Goal: Transaction & Acquisition: Purchase product/service

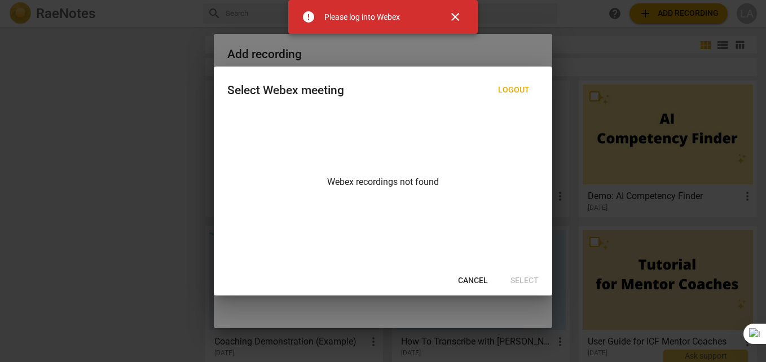
click at [458, 12] on span "close" at bounding box center [455, 17] width 14 height 14
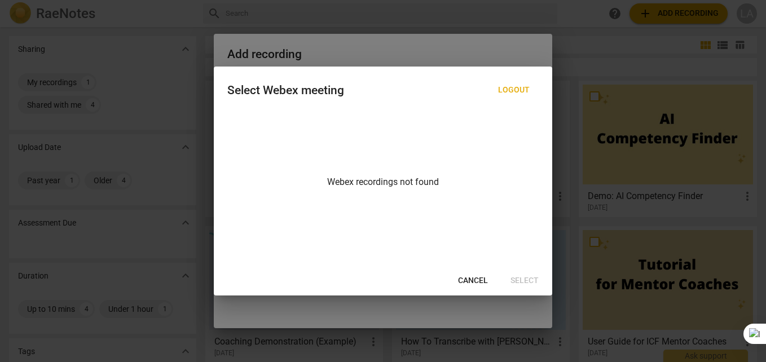
click at [455, 32] on div at bounding box center [383, 181] width 766 height 362
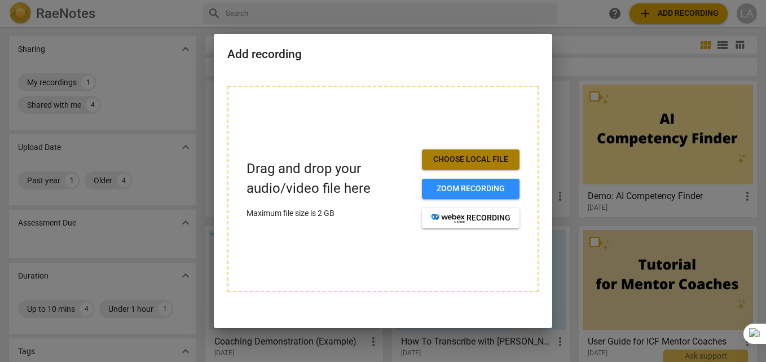
click at [449, 156] on span "Choose local file" at bounding box center [471, 159] width 80 height 11
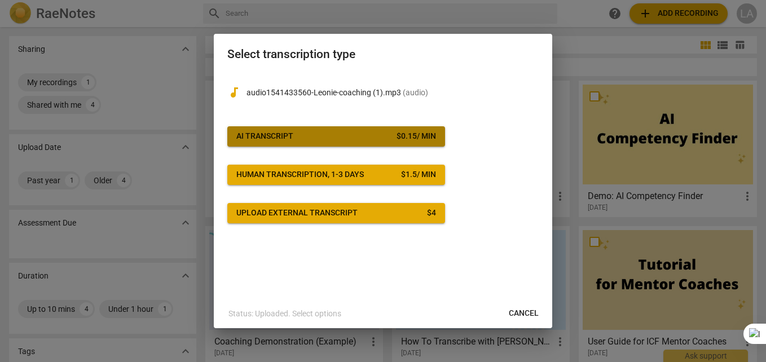
click at [254, 135] on div "AI Transcript" at bounding box center [264, 136] width 57 height 11
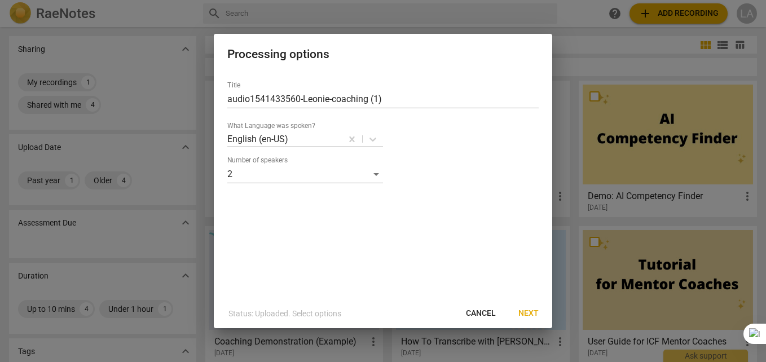
click at [532, 314] on span "Next" at bounding box center [528, 313] width 20 height 11
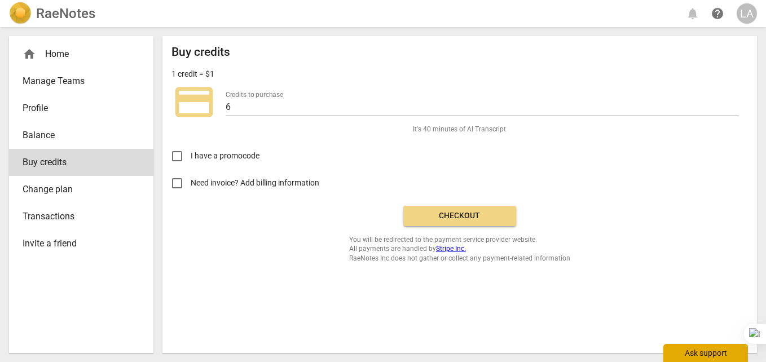
click at [701, 353] on div "Ask support" at bounding box center [705, 353] width 85 height 18
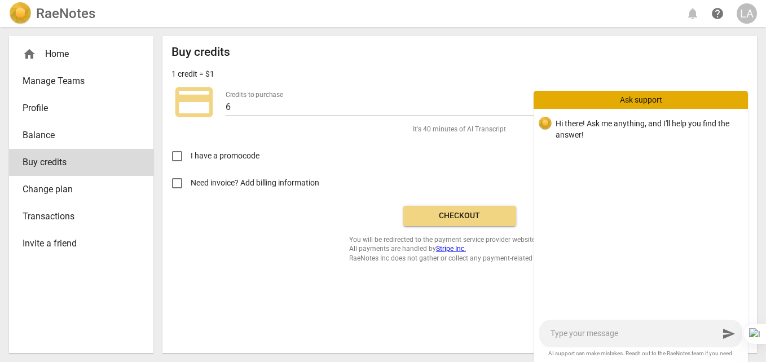
click at [30, 100] on link "Profile" at bounding box center [81, 108] width 144 height 27
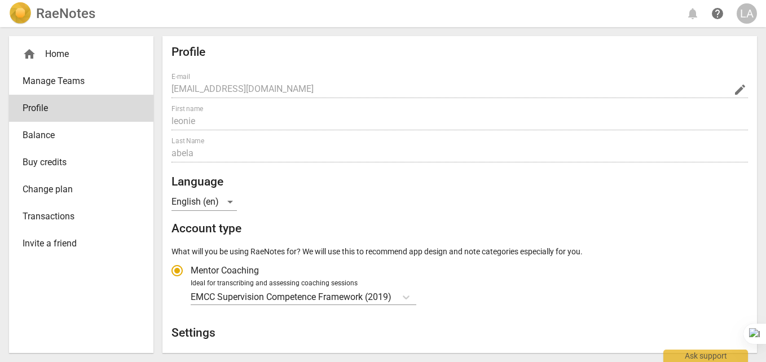
radio input "false"
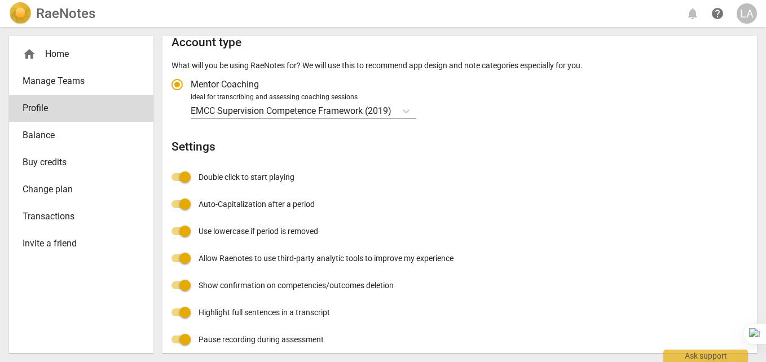
scroll to position [195, 0]
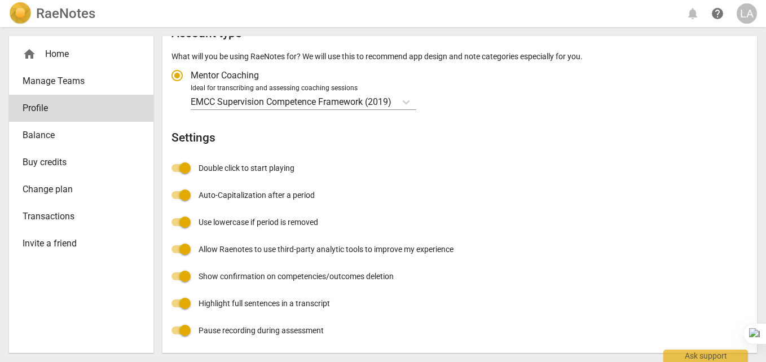
click at [231, 166] on span "Double click to start playing" at bounding box center [247, 168] width 96 height 12
click at [199, 166] on input "Double click to start playing" at bounding box center [184, 168] width 27 height 27
checkbox input "false"
radio input "false"
click at [231, 166] on span "Double click to start playing" at bounding box center [247, 168] width 96 height 12
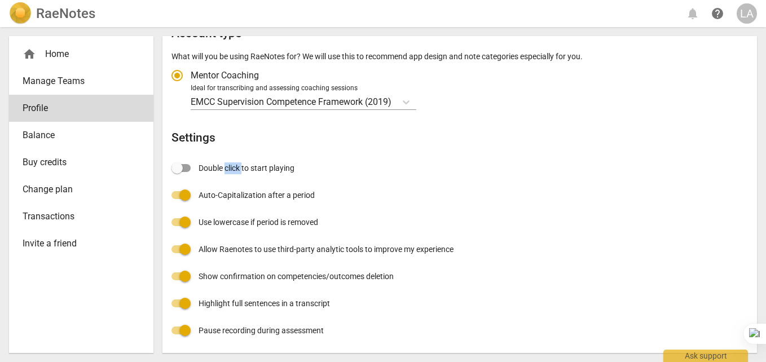
click at [191, 166] on input "Double click to start playing" at bounding box center [177, 168] width 27 height 27
checkbox input "true"
radio input "false"
drag, startPoint x: 231, startPoint y: 166, endPoint x: 181, endPoint y: 168, distance: 50.3
click at [181, 168] on input "Double click to start playing" at bounding box center [184, 168] width 27 height 27
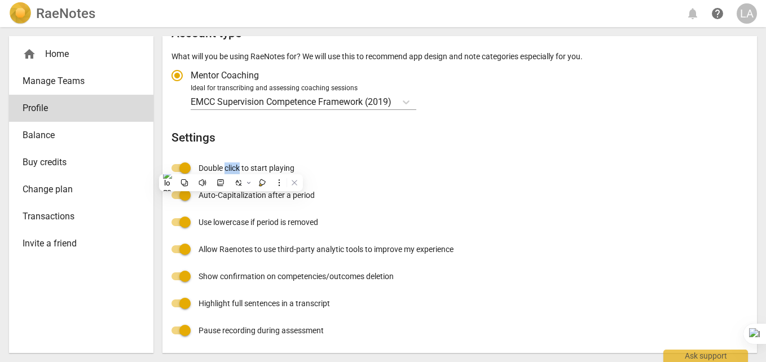
checkbox input "false"
radio input "false"
click at [181, 168] on input "Double click to start playing" at bounding box center [177, 168] width 27 height 27
checkbox input "true"
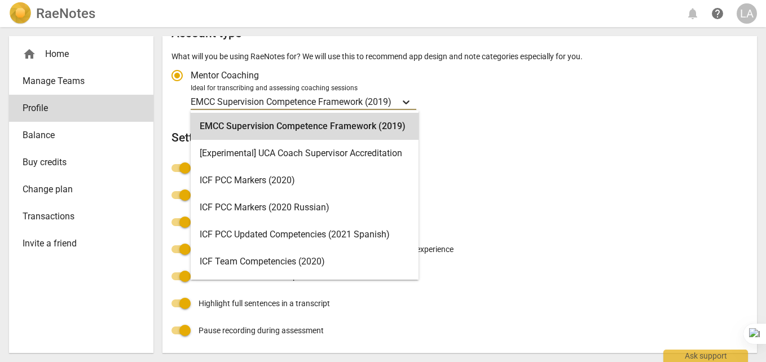
click at [408, 100] on icon "Account type" at bounding box center [406, 101] width 11 height 11
click at [0, 0] on input "Ideal for transcribing and assessing coaching sessions 15 results available. Us…" at bounding box center [0, 0] width 0 height 0
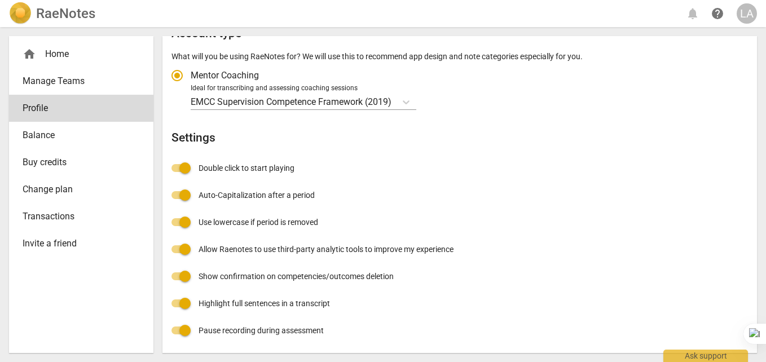
click at [653, 126] on div "Profile E-mail [EMAIL_ADDRESS][DOMAIN_NAME] edit First name [PERSON_NAME] Last …" at bounding box center [459, 97] width 577 height 494
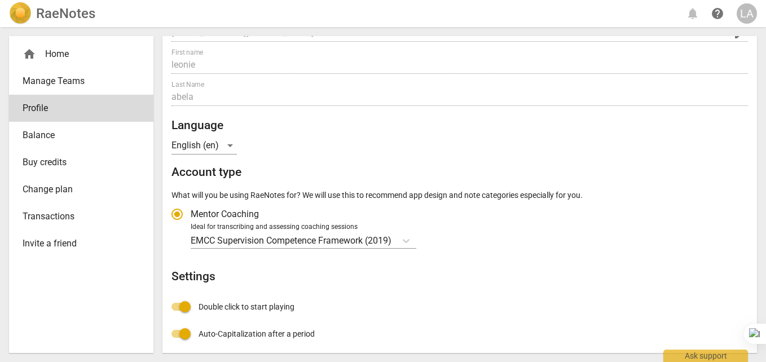
scroll to position [113, 0]
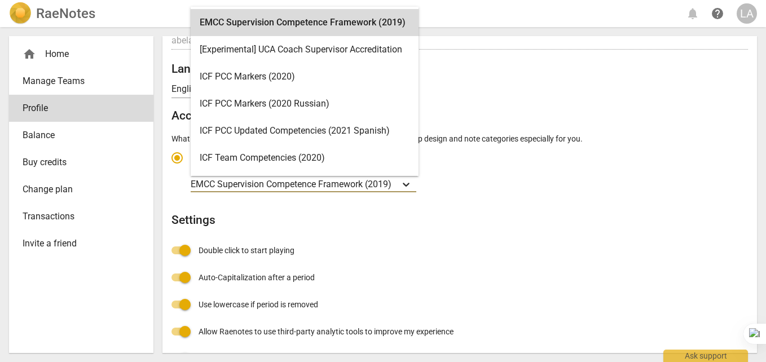
click at [409, 182] on icon "Account type" at bounding box center [406, 184] width 11 height 11
click at [0, 0] on input "Ideal for transcribing and assessing coaching sessions 15 results available. Us…" at bounding box center [0, 0] width 0 height 0
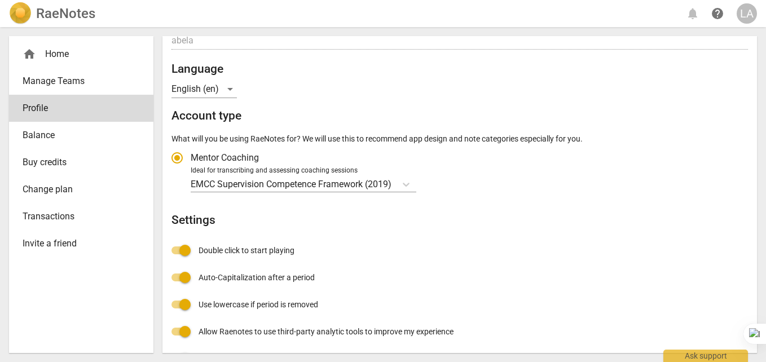
click at [551, 77] on div "Profile E-mail [EMAIL_ADDRESS][DOMAIN_NAME] edit First name [PERSON_NAME] Last …" at bounding box center [459, 179] width 577 height 494
click at [410, 185] on icon "Account type" at bounding box center [406, 185] width 7 height 4
click at [0, 0] on input "Ideal for transcribing and assessing coaching sessions EMCC Supervision Compete…" at bounding box center [0, 0] width 0 height 0
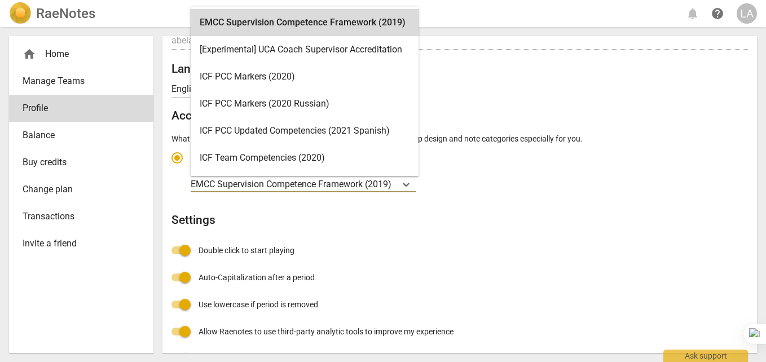
scroll to position [32, 0]
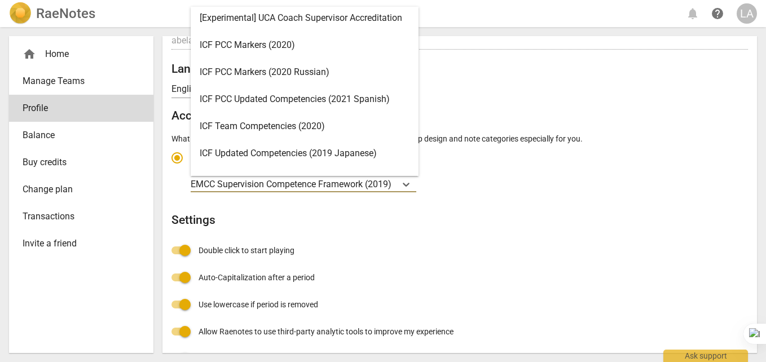
click at [302, 124] on div "ICF Team Competencies (2020)" at bounding box center [305, 126] width 228 height 27
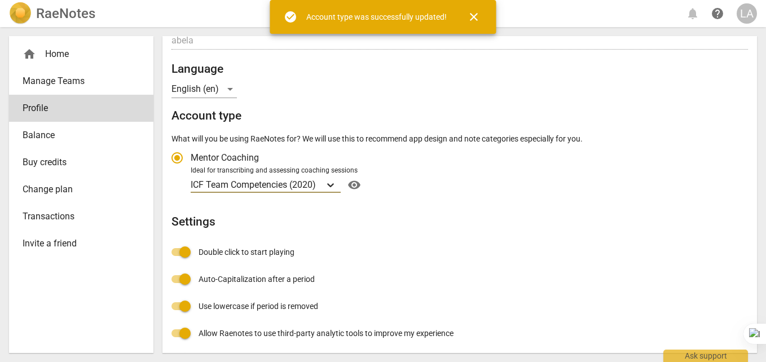
click at [332, 184] on icon "Account type" at bounding box center [330, 184] width 11 height 11
click at [0, 0] on input "Ideal for transcribing and assessing coaching sessions option ICF Team Competen…" at bounding box center [0, 0] width 0 height 0
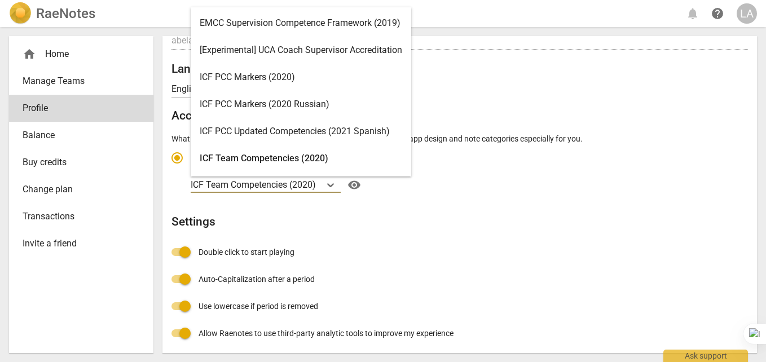
click at [329, 50] on div "[Experimental] UCA Coach Supervisor Accreditation" at bounding box center [301, 50] width 221 height 27
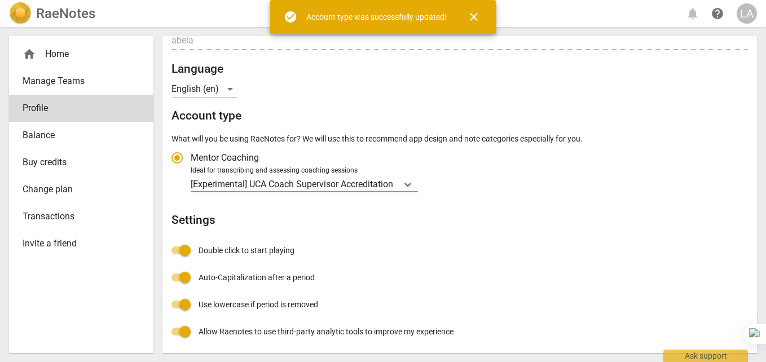
radio input "false"
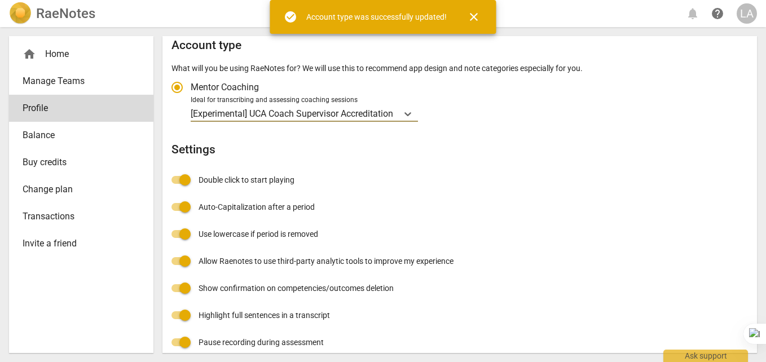
scroll to position [195, 0]
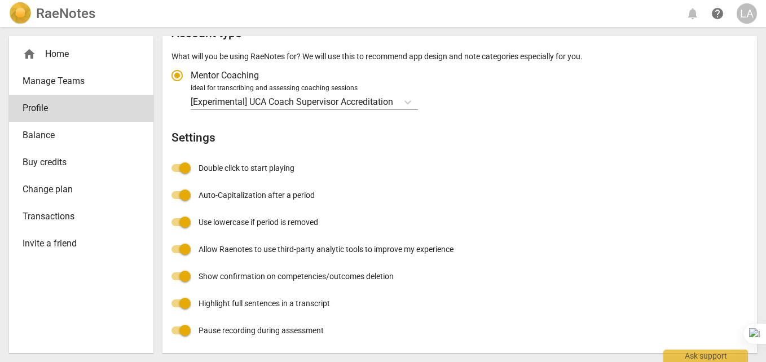
click at [212, 168] on span "Double click to start playing" at bounding box center [247, 168] width 96 height 12
click at [199, 168] on input "Double click to start playing" at bounding box center [184, 168] width 27 height 27
checkbox input "false"
radio input "false"
click at [212, 168] on span "Double click to start playing" at bounding box center [247, 168] width 96 height 12
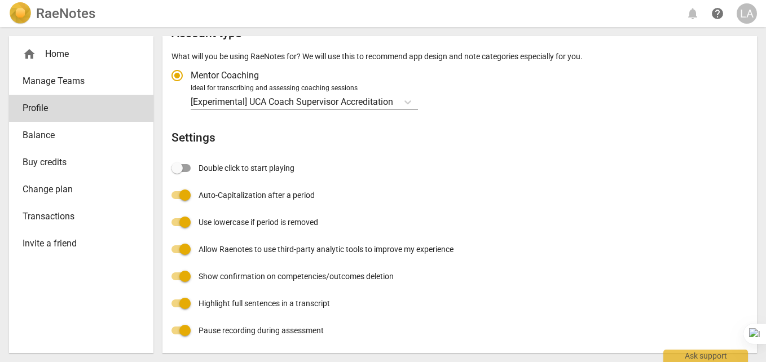
click at [191, 168] on input "Double click to start playing" at bounding box center [177, 168] width 27 height 27
checkbox input "true"
radio input "false"
click at [212, 168] on span "Double click to start playing" at bounding box center [247, 168] width 96 height 12
click at [199, 168] on input "Double click to start playing" at bounding box center [184, 168] width 27 height 27
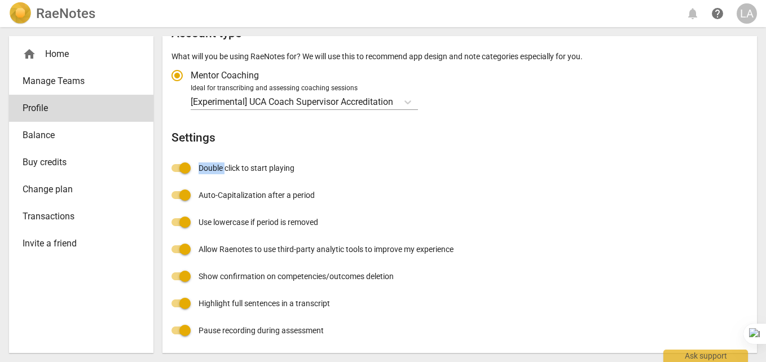
checkbox input "false"
radio input "false"
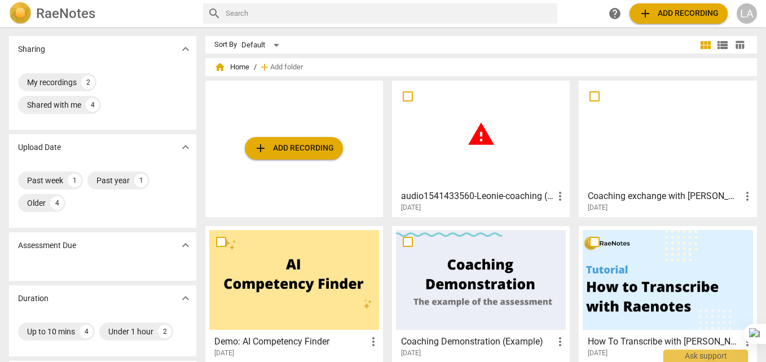
click at [479, 135] on span "warning" at bounding box center [481, 134] width 28 height 28
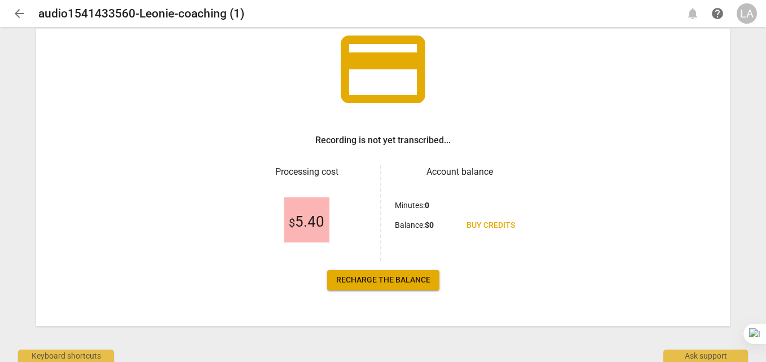
scroll to position [83, 0]
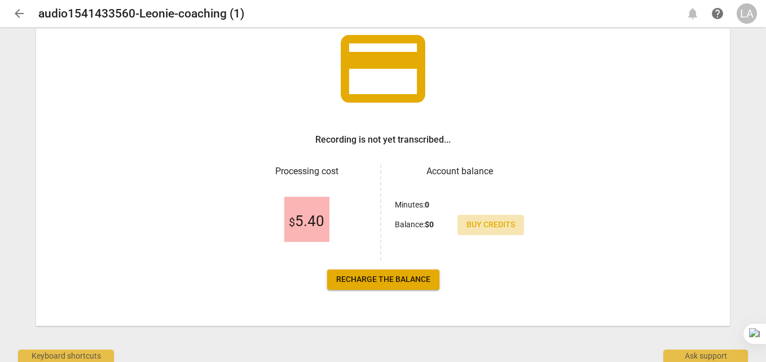
click at [481, 225] on span "Buy credits" at bounding box center [491, 224] width 49 height 11
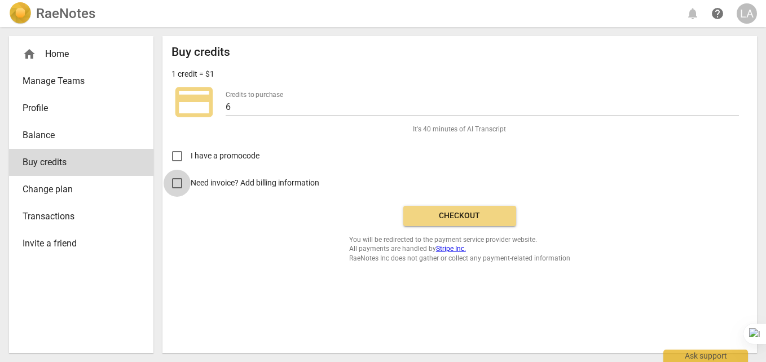
click at [178, 183] on input "Need invoice? Add billing information" at bounding box center [177, 183] width 27 height 27
checkbox input "true"
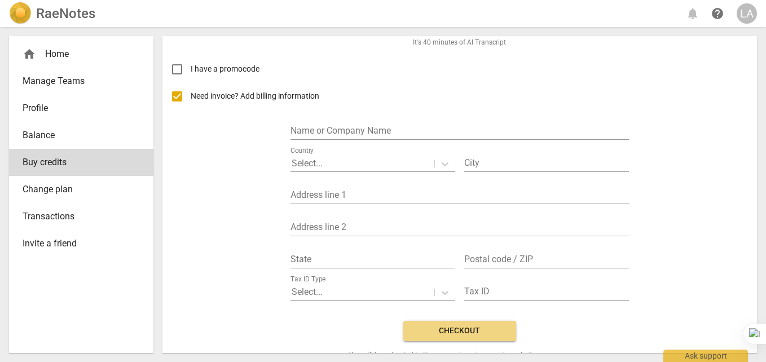
scroll to position [113, 0]
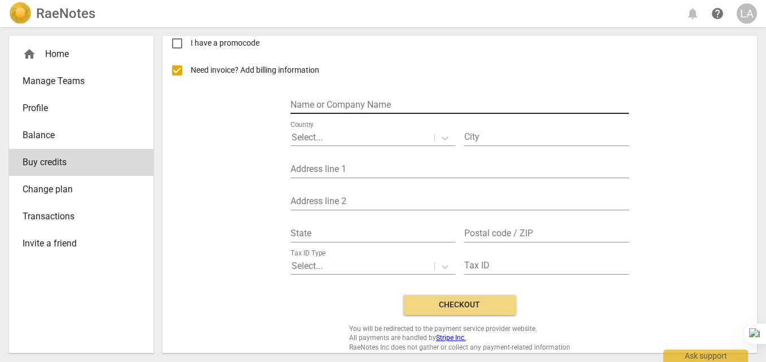
click at [394, 104] on input "text" at bounding box center [460, 106] width 338 height 16
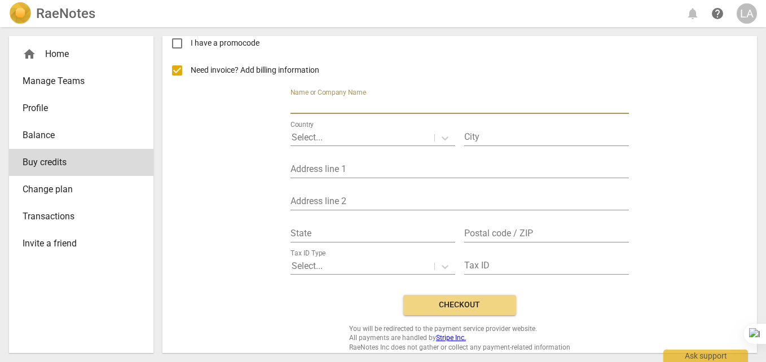
type input "Peacebuilding Practionner Consultant"
type input "[GEOGRAPHIC_DATA]"
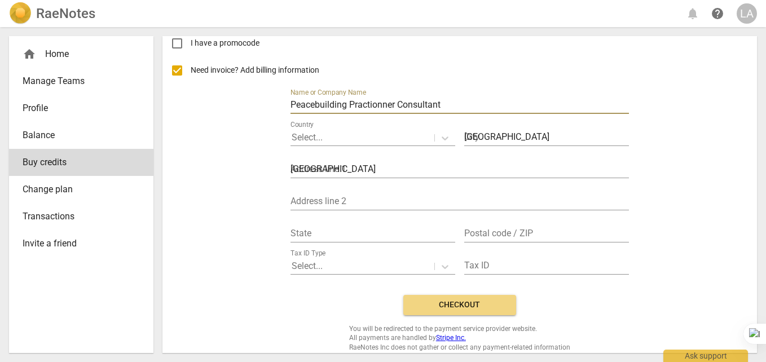
type input "One Westpark Apartments"
type input "4387-00200"
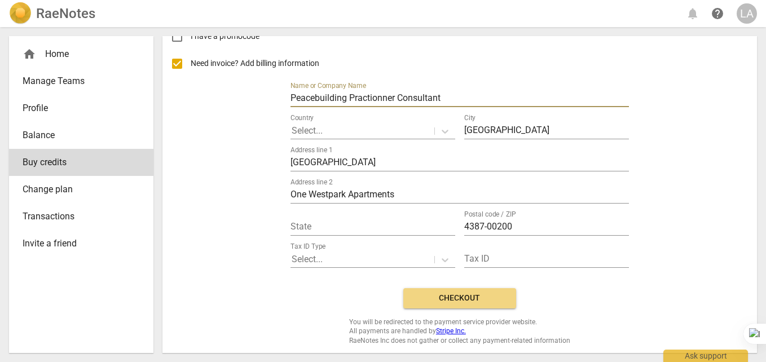
scroll to position [121, 0]
click at [444, 129] on icon at bounding box center [444, 130] width 11 height 11
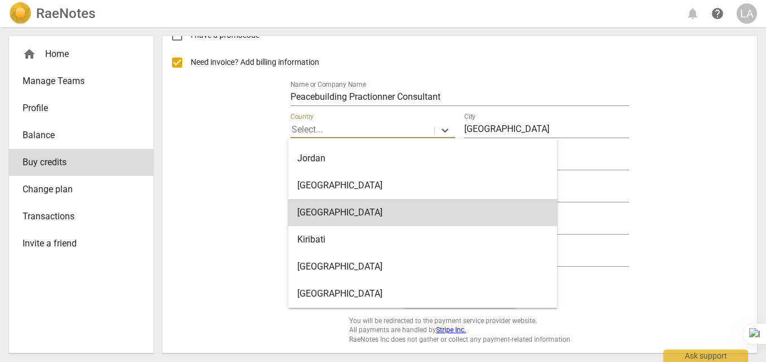
scroll to position [3037, 0]
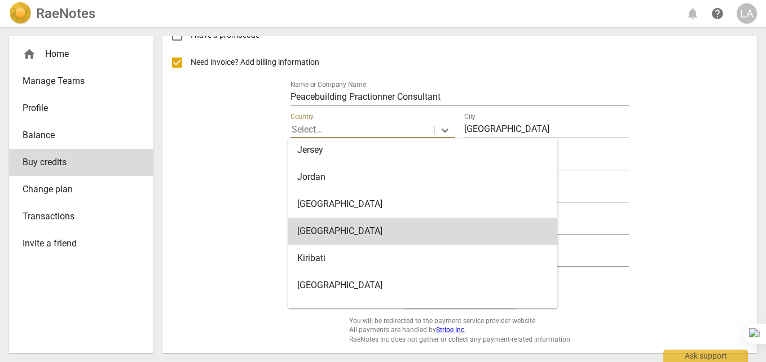
click at [309, 228] on div "[GEOGRAPHIC_DATA]" at bounding box center [422, 231] width 269 height 27
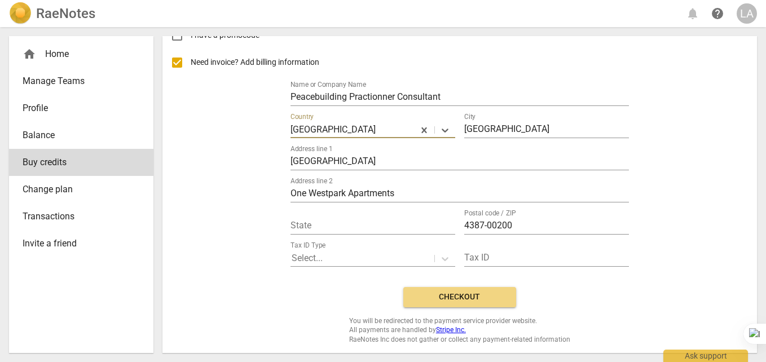
click at [460, 294] on span "Checkout" at bounding box center [459, 297] width 95 height 11
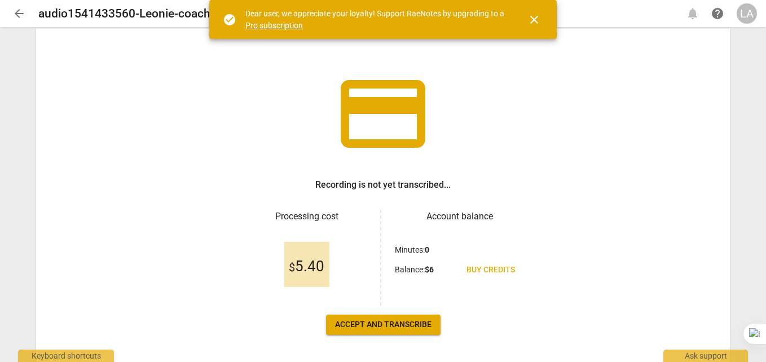
scroll to position [56, 0]
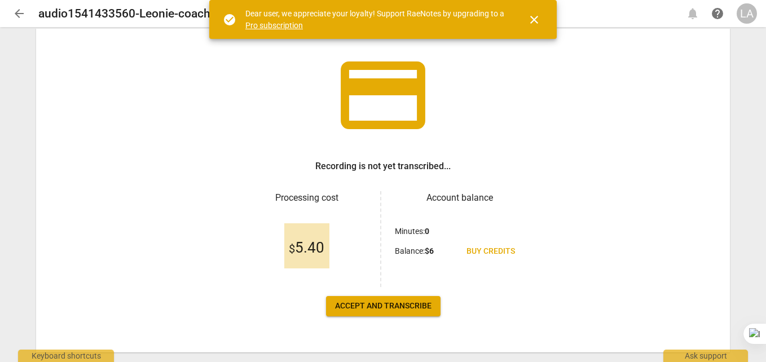
click at [377, 306] on span "Accept and transcribe" at bounding box center [383, 306] width 96 height 11
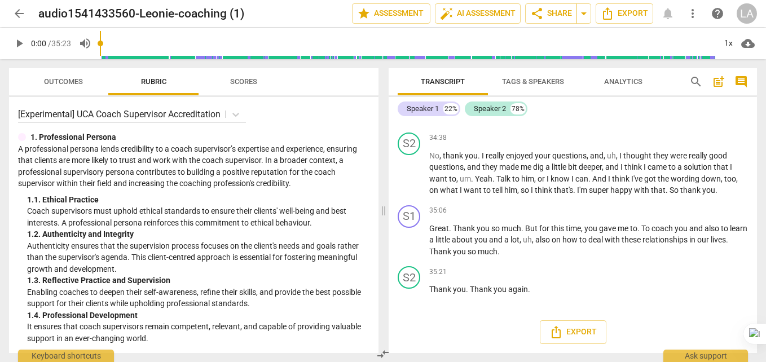
scroll to position [8102, 0]
click at [579, 332] on span "Export" at bounding box center [572, 333] width 47 height 14
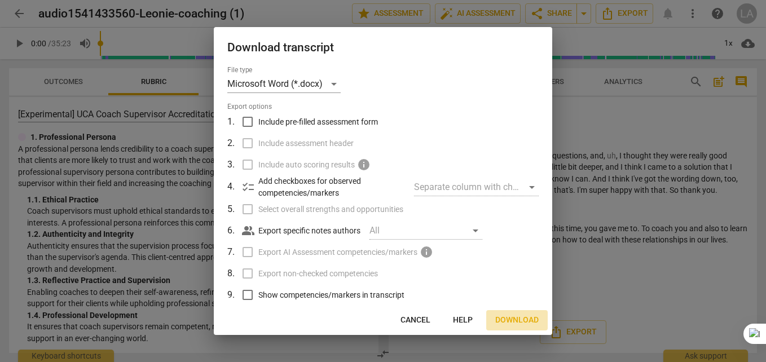
click at [505, 319] on span "Download" at bounding box center [516, 320] width 43 height 11
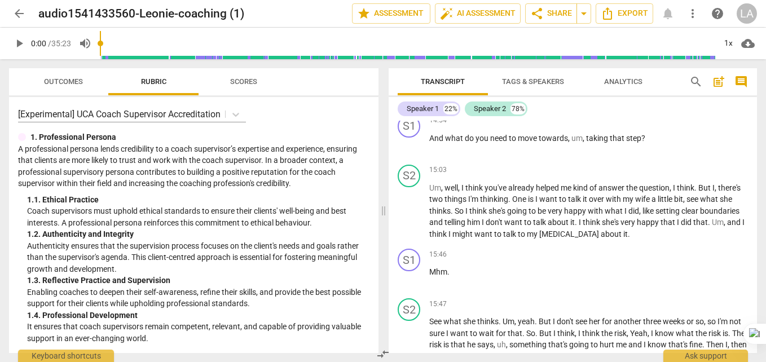
scroll to position [3420, 0]
